Goal: Transaction & Acquisition: Purchase product/service

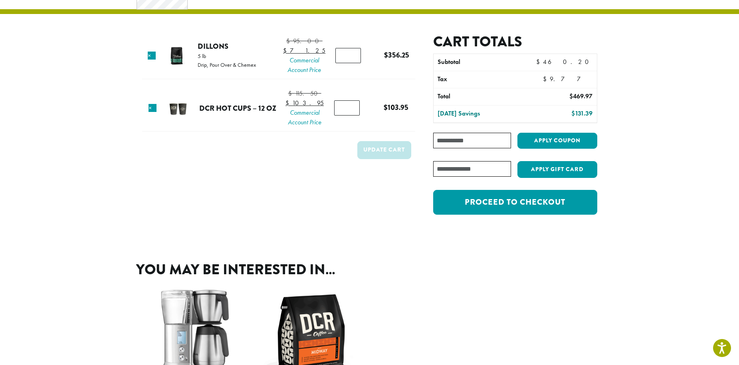
scroll to position [41, 0]
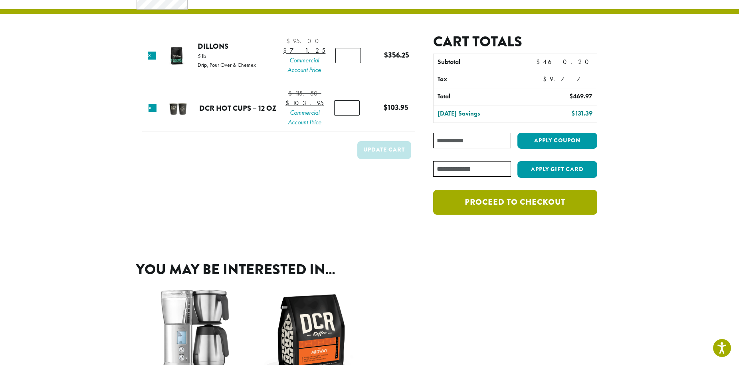
click at [542, 204] on link "Proceed to checkout" at bounding box center [515, 202] width 164 height 25
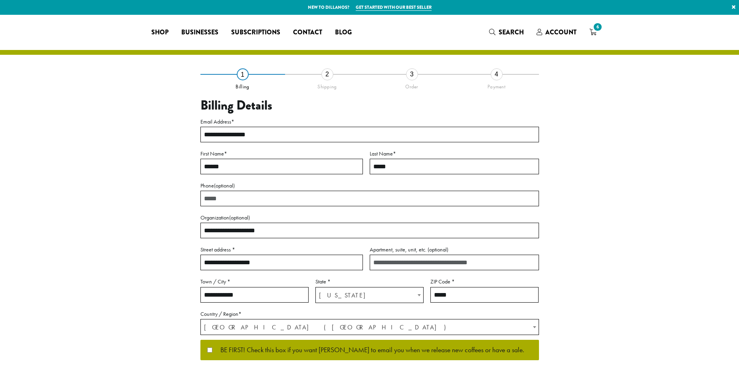
select select "**"
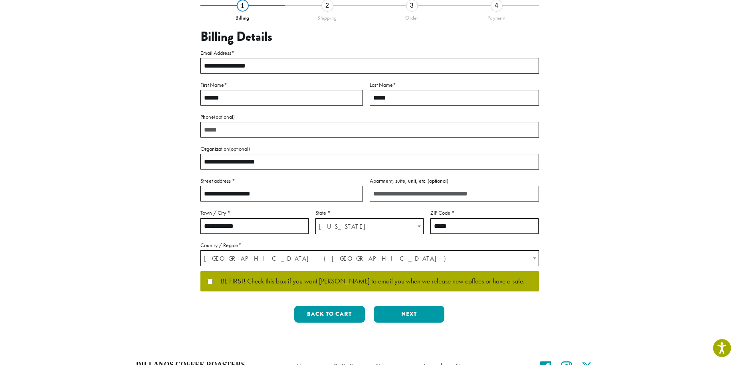
scroll to position [122, 0]
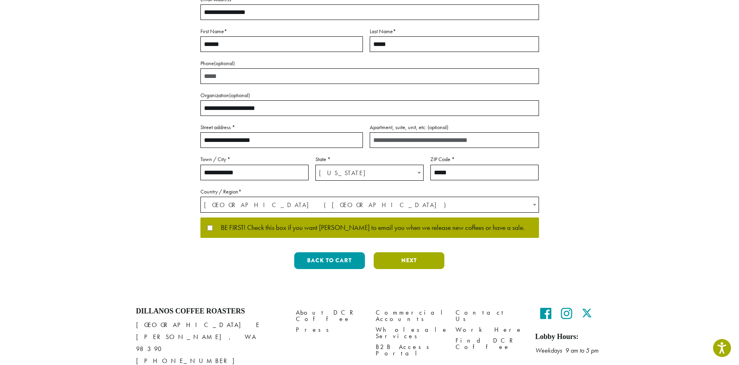
click at [408, 266] on button "Next" at bounding box center [409, 260] width 71 height 17
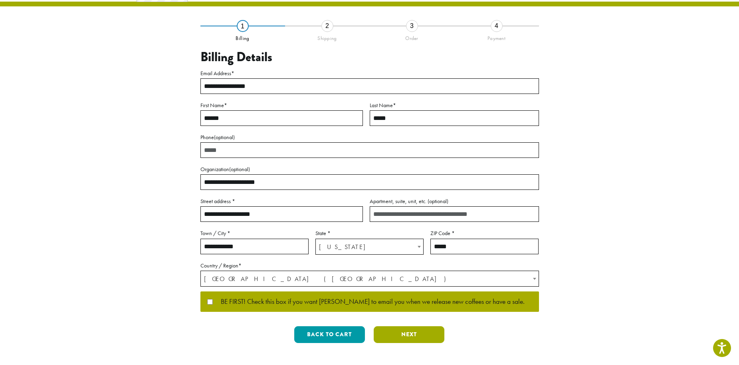
scroll to position [0, 0]
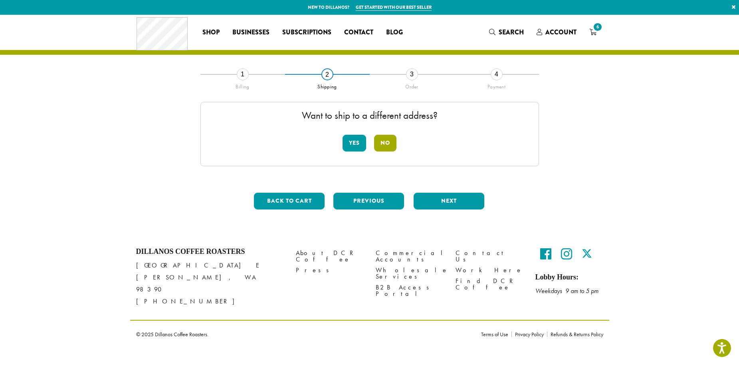
click at [382, 147] on button "No" at bounding box center [385, 143] width 22 height 17
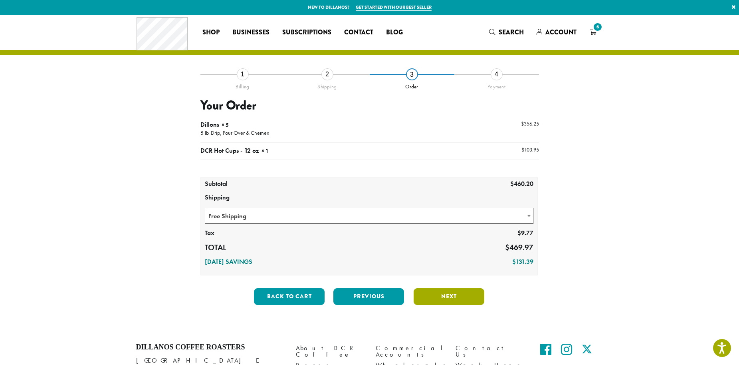
click at [450, 295] on button "Next" at bounding box center [449, 296] width 71 height 17
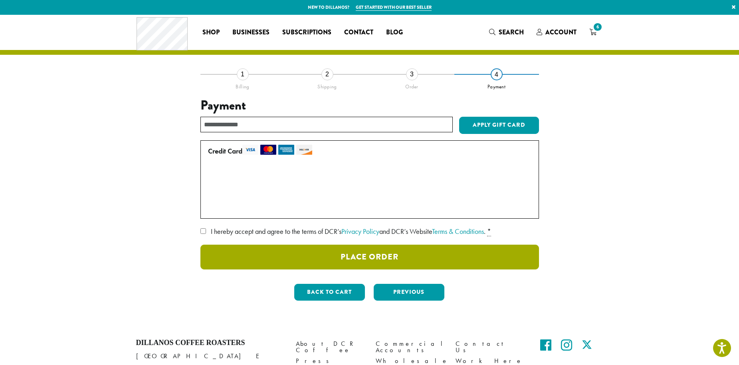
click at [376, 260] on button "Place Order" at bounding box center [369, 256] width 339 height 25
